Goal: Book appointment/travel/reservation

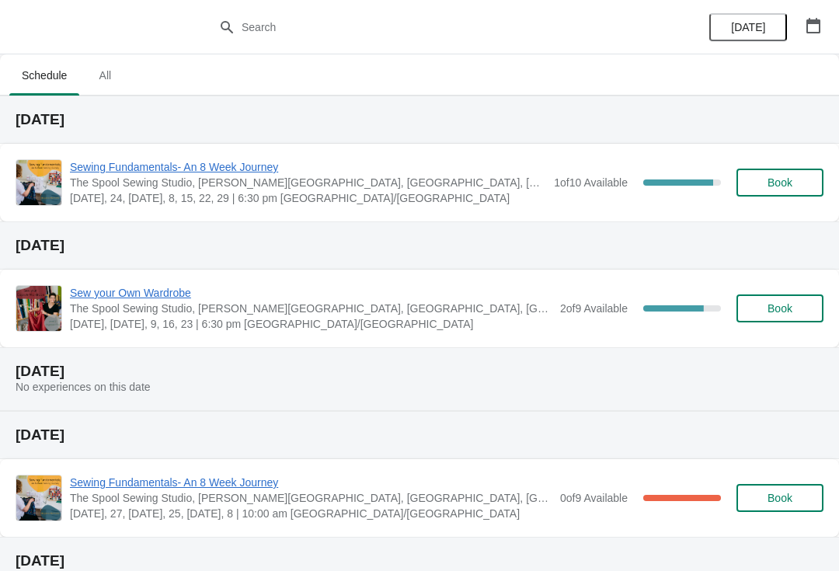
click at [85, 289] on span "Sew your Own Wardrobe" at bounding box center [311, 293] width 482 height 16
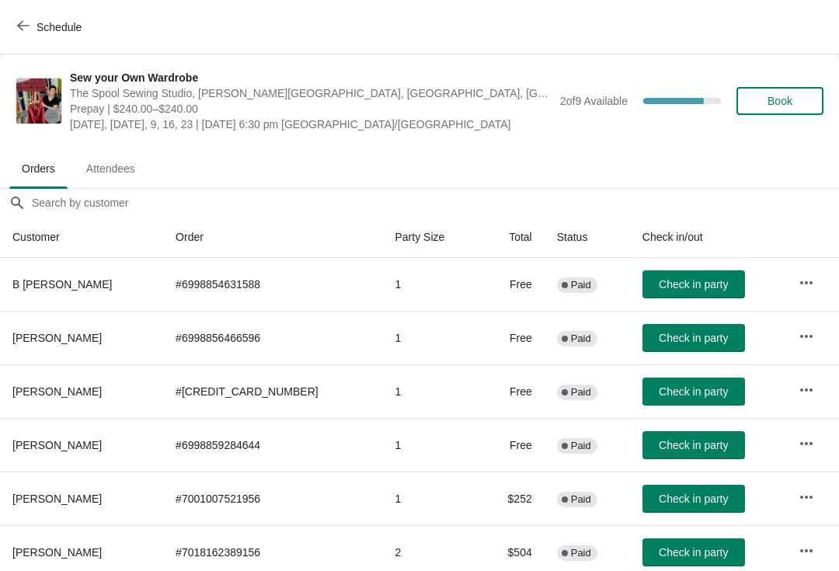
click at [28, 23] on icon "button" at bounding box center [23, 25] width 12 height 12
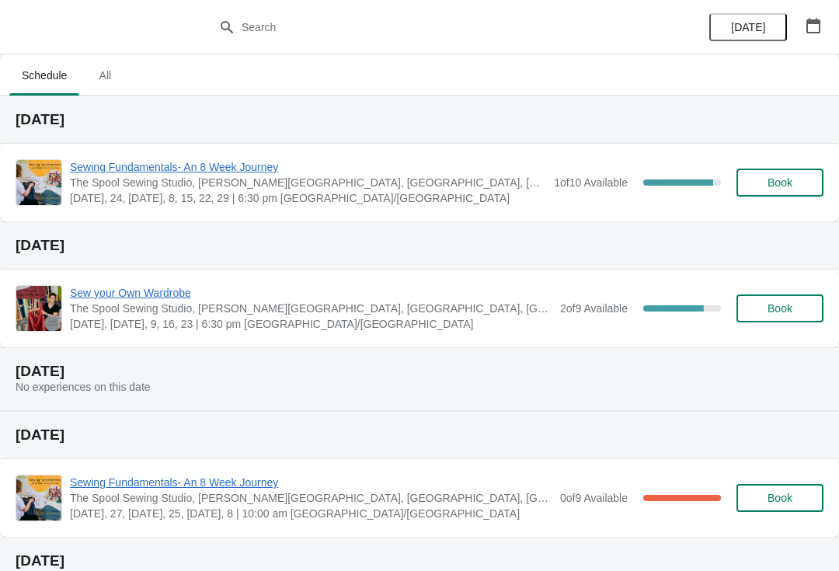
click at [774, 302] on span "Book" at bounding box center [779, 308] width 25 height 12
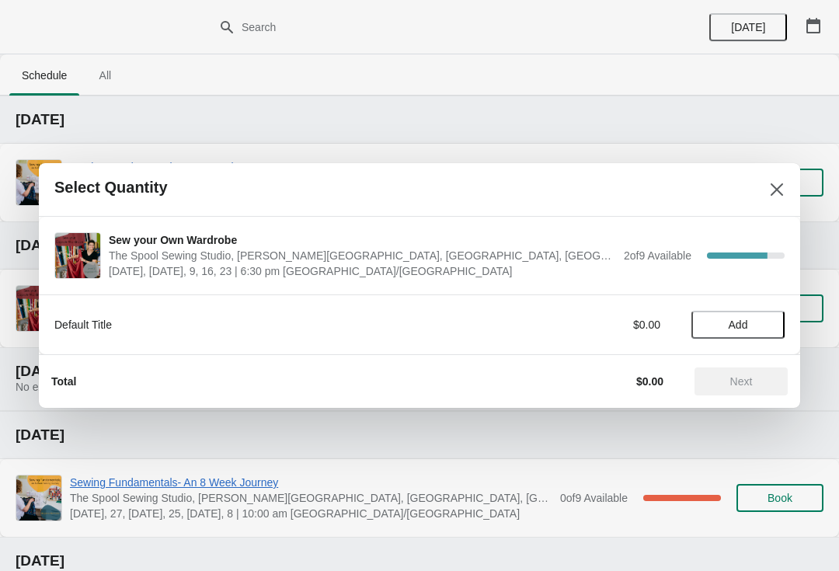
click at [734, 324] on span "Add" at bounding box center [737, 324] width 19 height 12
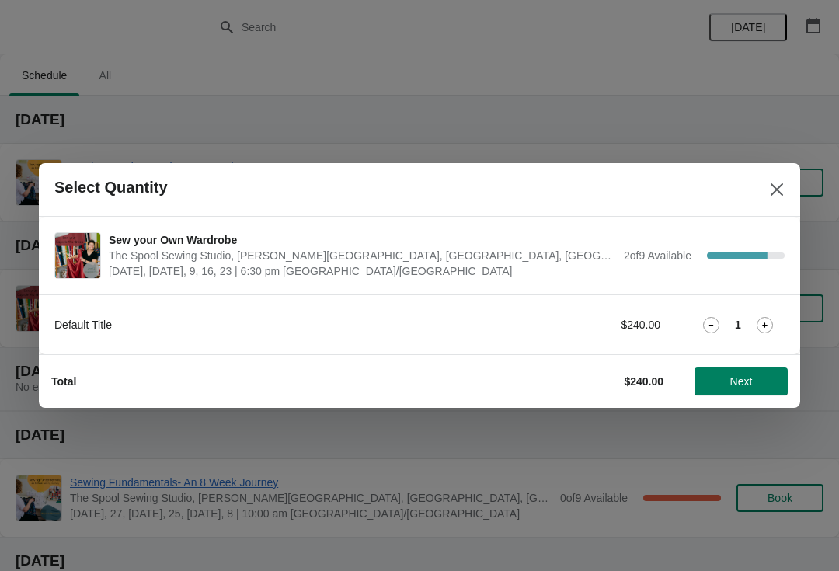
click at [730, 384] on span "Next" at bounding box center [741, 381] width 23 height 12
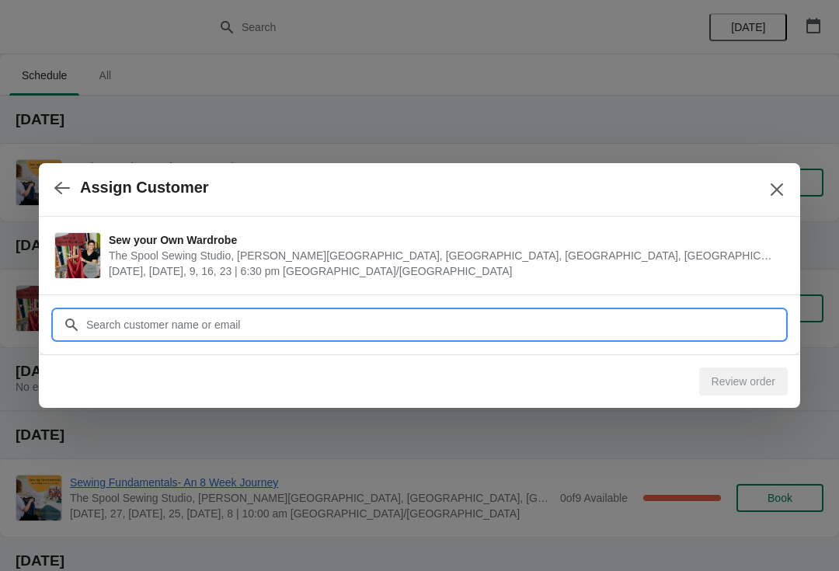
click at [277, 324] on input "Customer" at bounding box center [434, 325] width 699 height 28
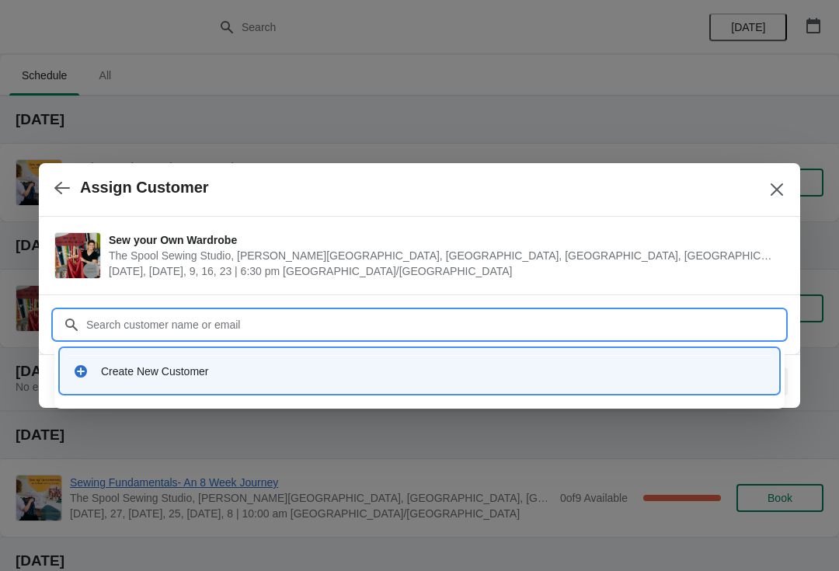
click at [141, 370] on div "Create New Customer" at bounding box center [433, 371] width 665 height 16
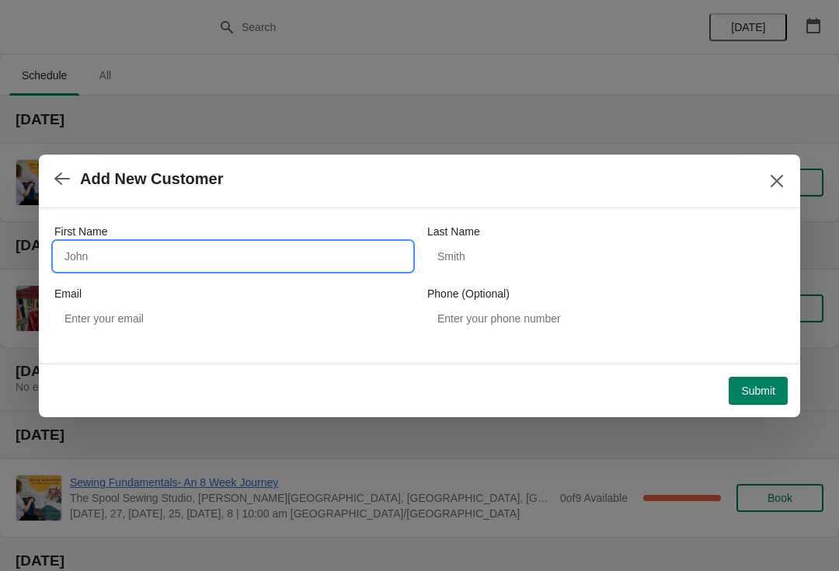
click at [89, 261] on input "First Name" at bounding box center [232, 256] width 357 height 28
type input "[PERSON_NAME]"
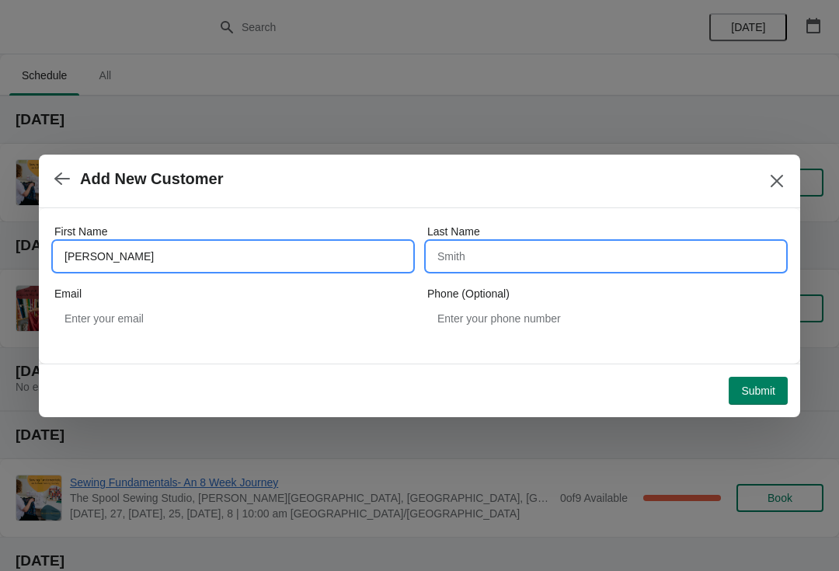
click at [473, 263] on input "Last Name" at bounding box center [605, 256] width 357 height 28
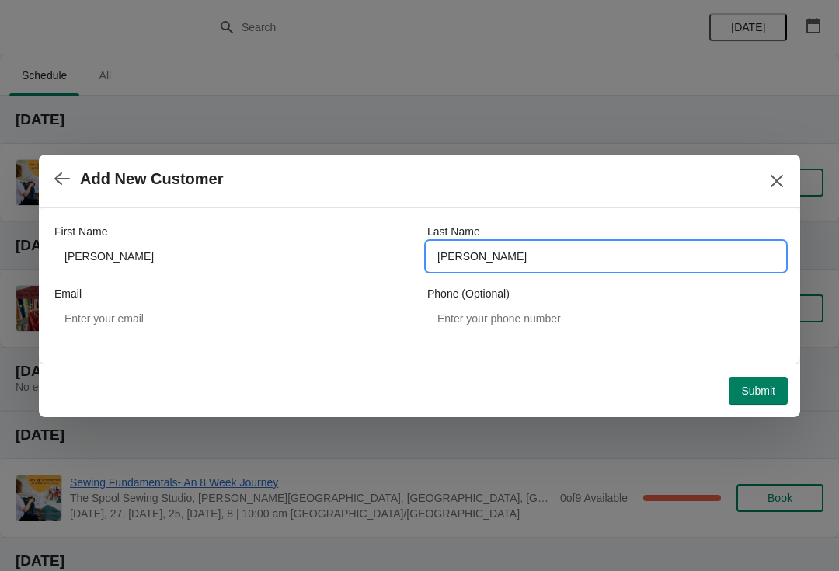
type input "[PERSON_NAME]"
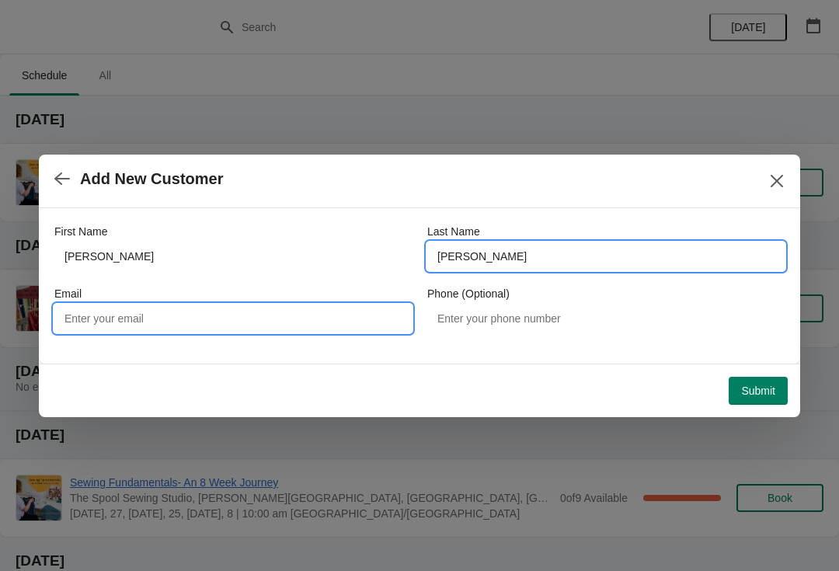
click at [141, 316] on input "Email" at bounding box center [232, 318] width 357 height 28
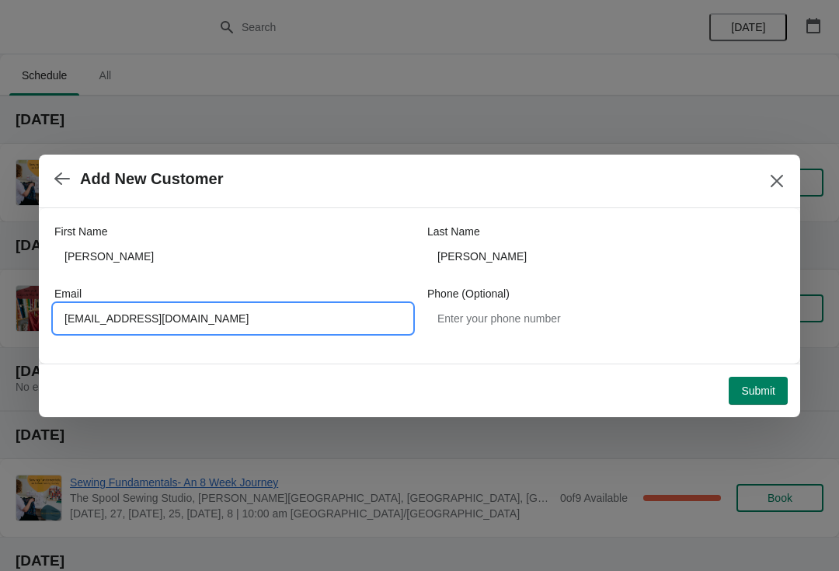
type input "[EMAIL_ADDRESS][DOMAIN_NAME]"
click at [771, 377] on button "Submit" at bounding box center [757, 391] width 59 height 28
